Goal: Information Seeking & Learning: Understand process/instructions

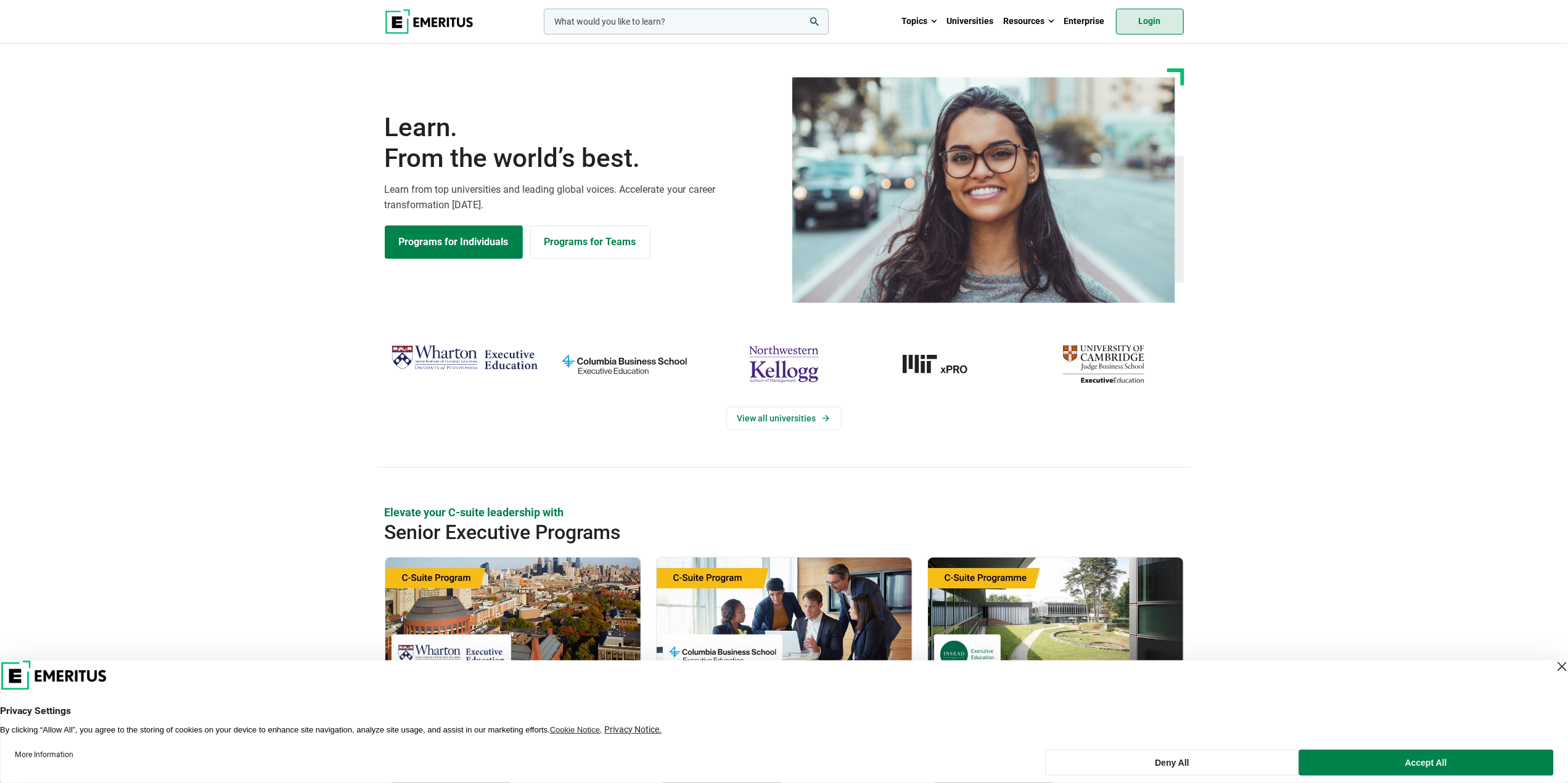
click at [1161, 23] on link "Login" at bounding box center [1149, 21] width 68 height 25
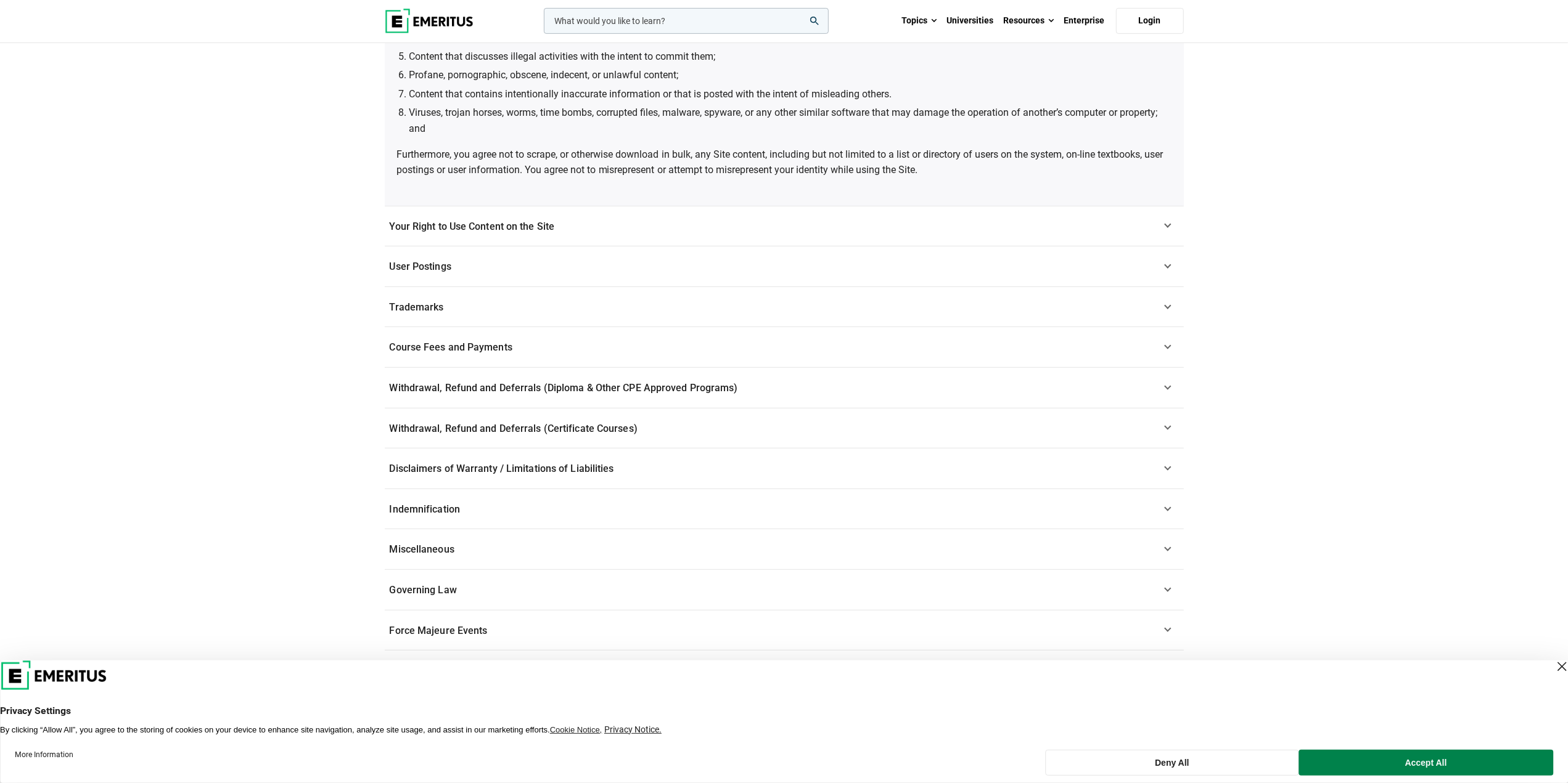
scroll to position [620, 0]
click at [433, 343] on span "Course Fees and Payments" at bounding box center [451, 348] width 123 height 11
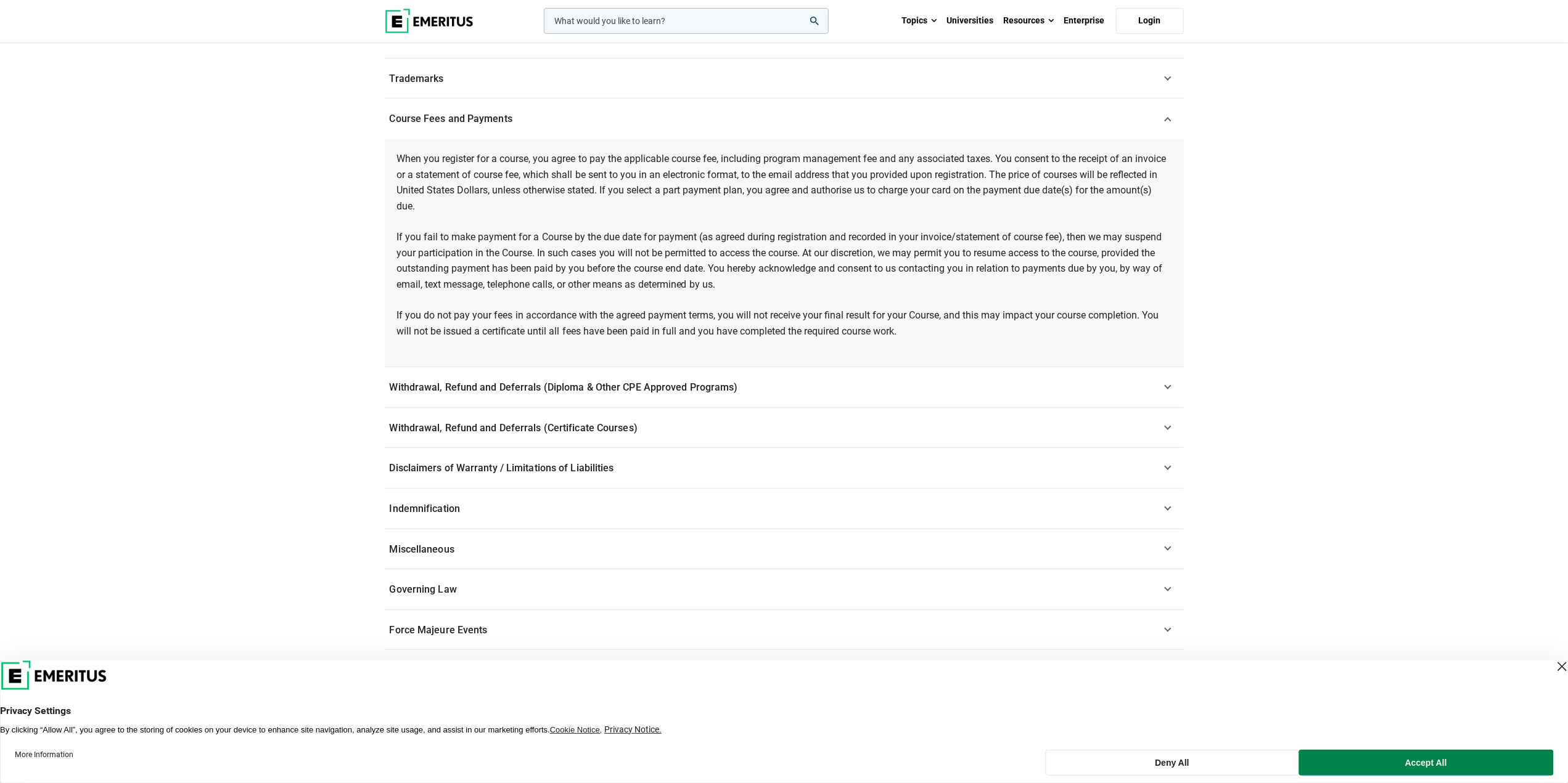
scroll to position [418, 0]
click at [429, 392] on span "Withdrawal, Refund and Deferrals (Diploma & Other CPE Approved Programs)" at bounding box center [564, 387] width 349 height 11
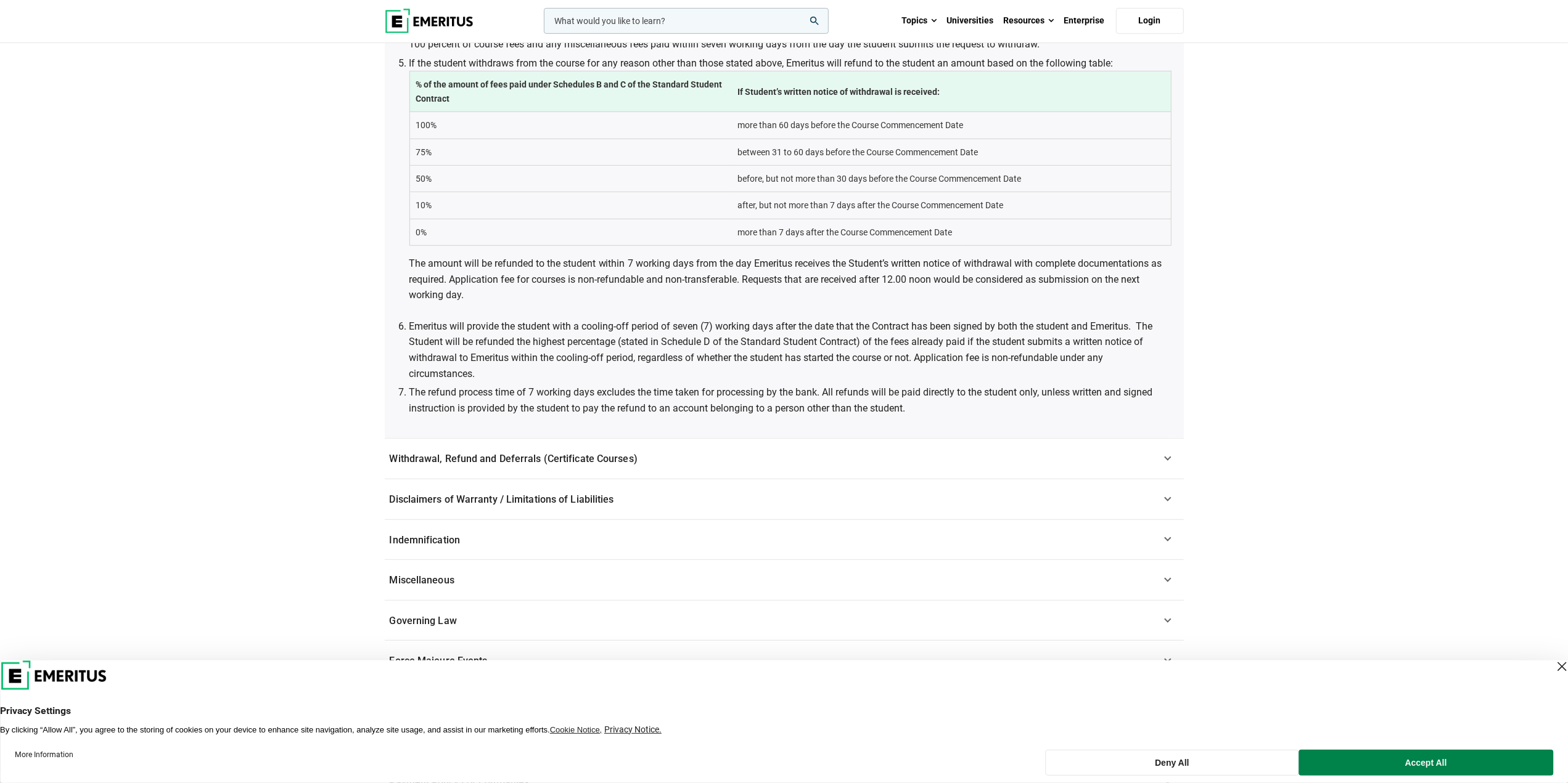
scroll to position [726, 0]
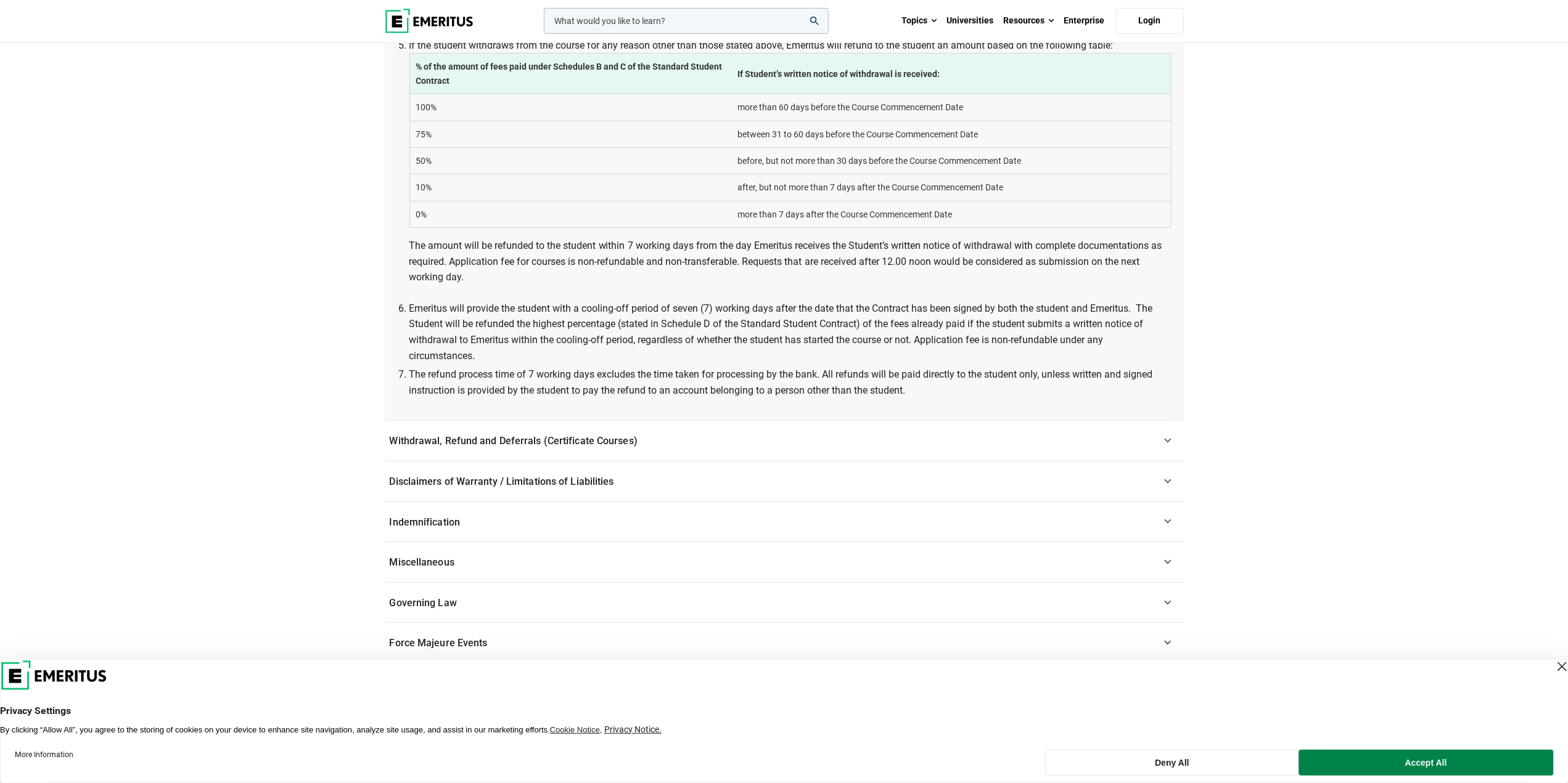
click at [448, 432] on link "Withdrawal, Refund and Deferrals (Certificate Courses)" at bounding box center [784, 442] width 799 height 40
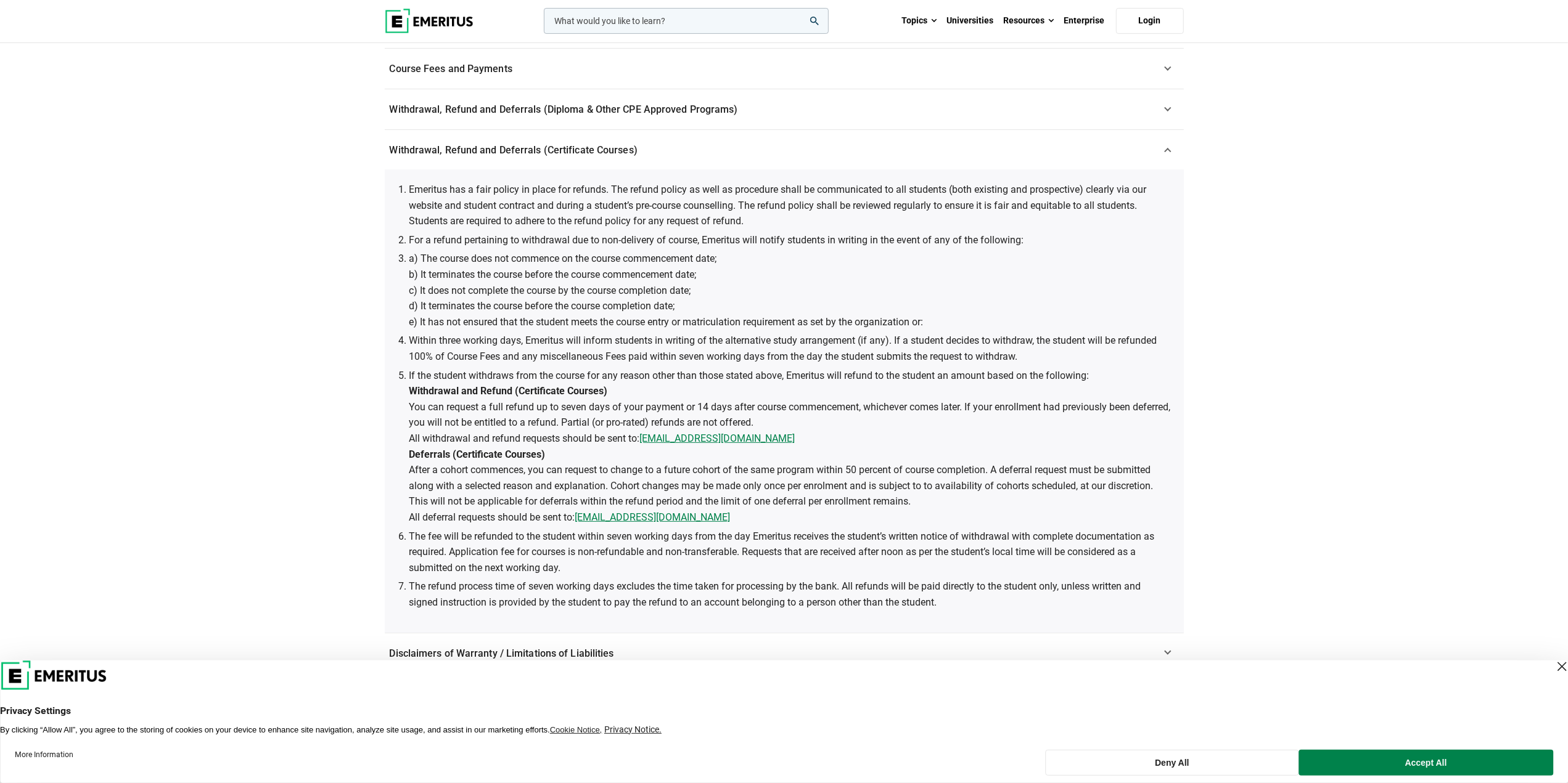
scroll to position [432, 0]
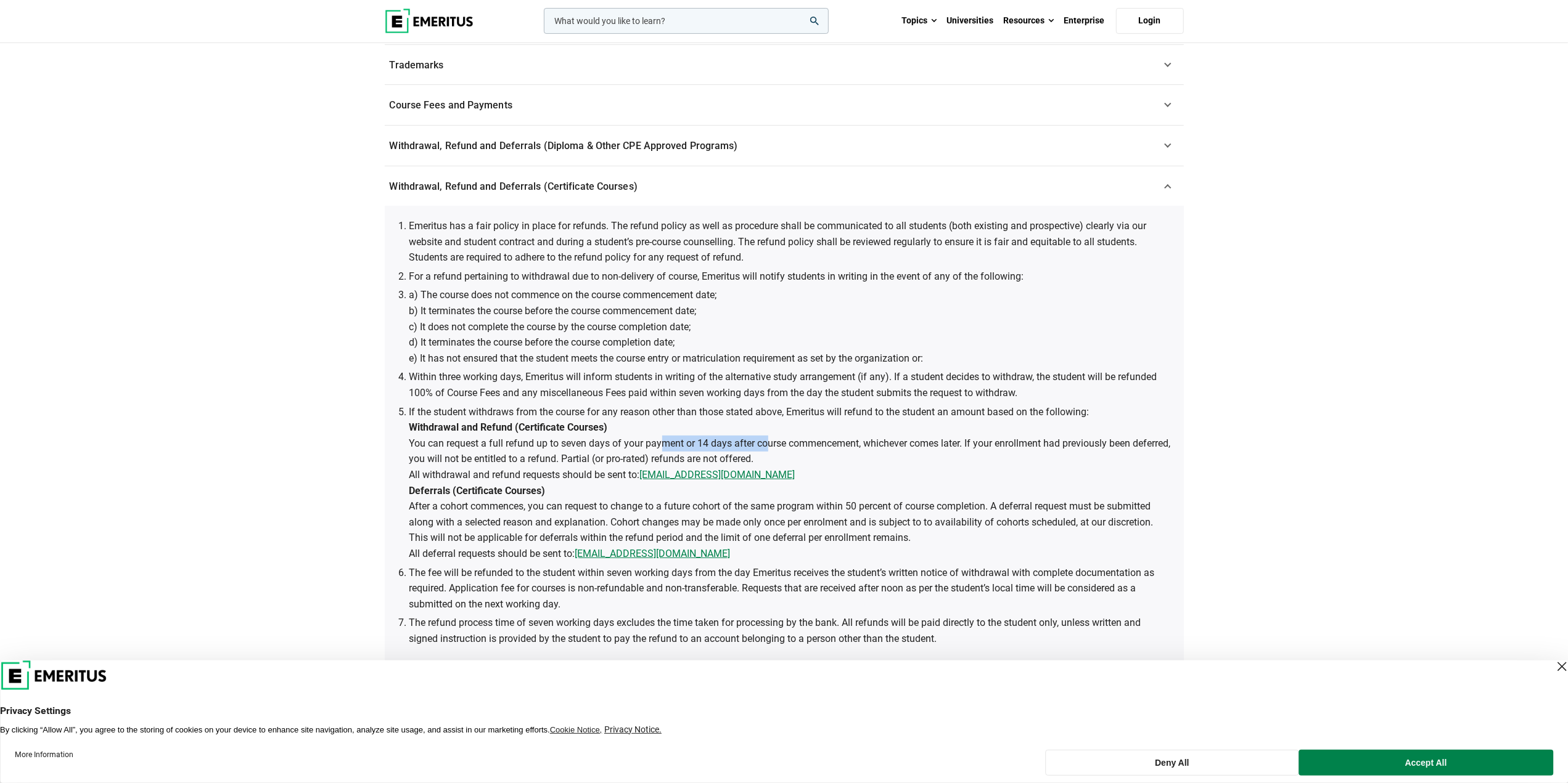
drag, startPoint x: 660, startPoint y: 444, endPoint x: 771, endPoint y: 446, distance: 111.0
click at [770, 444] on li "If the student withdraws from the course for any reason other than those stated…" at bounding box center [790, 484] width 762 height 158
click at [777, 446] on li "If the student withdraws from the course for any reason other than those stated…" at bounding box center [790, 484] width 762 height 158
drag, startPoint x: 773, startPoint y: 478, endPoint x: 647, endPoint y: 477, distance: 126.0
click at [647, 477] on li "If the student withdraws from the course for any reason other than those stated…" at bounding box center [790, 484] width 762 height 158
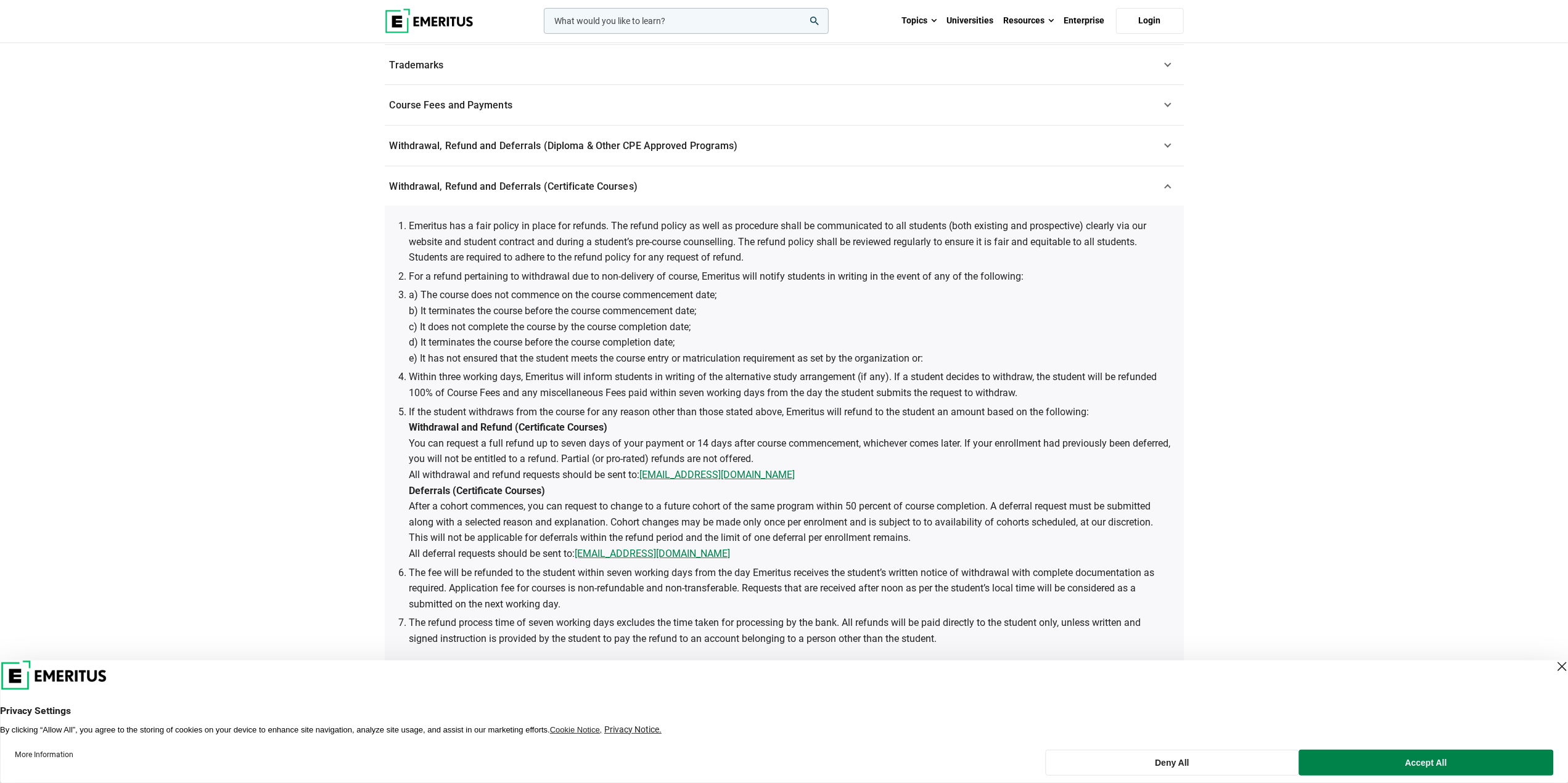
click at [1237, 429] on div "Rules for Online Conduct You agree that you are responsible for your own use of…" at bounding box center [783, 457] width 1176 height 1070
